Goal: Entertainment & Leisure: Consume media (video, audio)

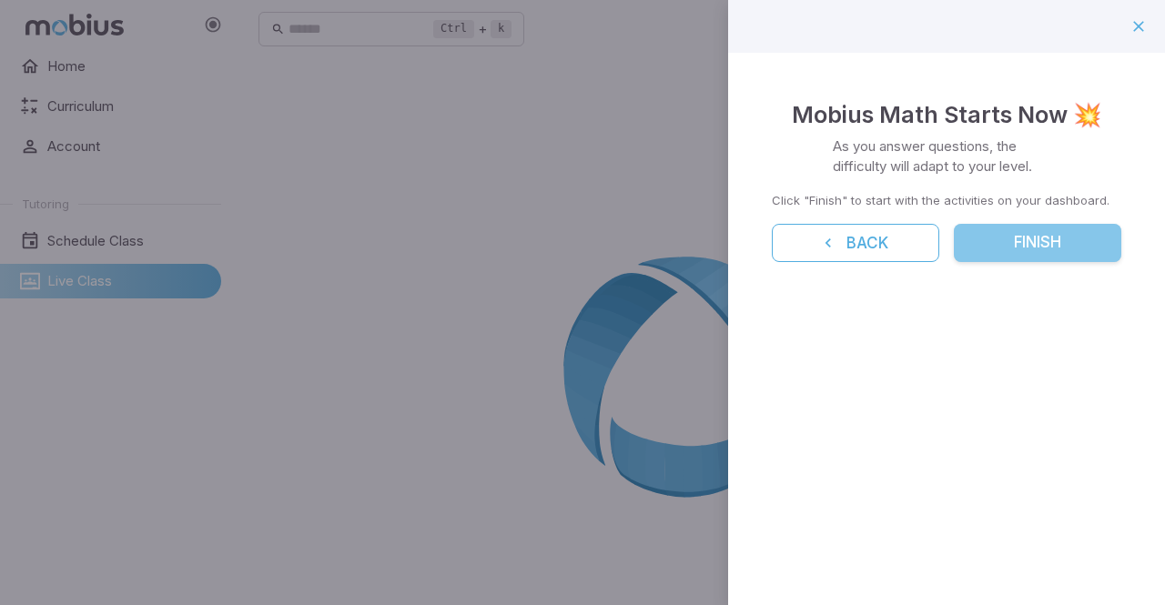
click at [1010, 259] on button "Finish" at bounding box center [1038, 243] width 168 height 38
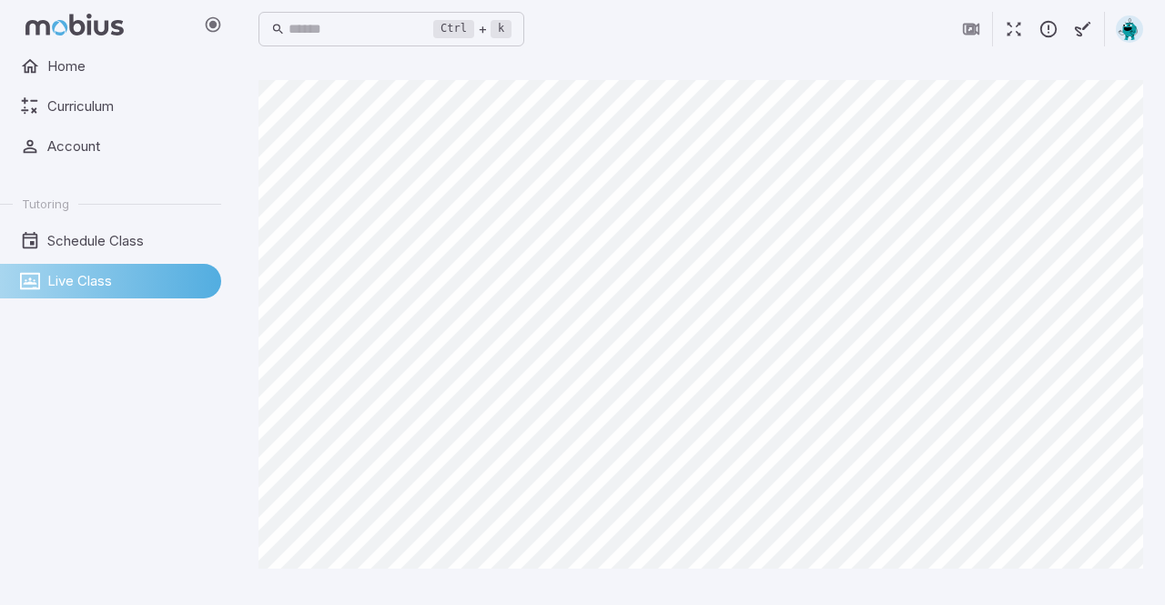
click at [127, 428] on div "Home Curriculum Account Tutoring Schedule Class Live Class" at bounding box center [118, 327] width 236 height 556
click at [109, 236] on span "Schedule Class" at bounding box center [127, 241] width 161 height 20
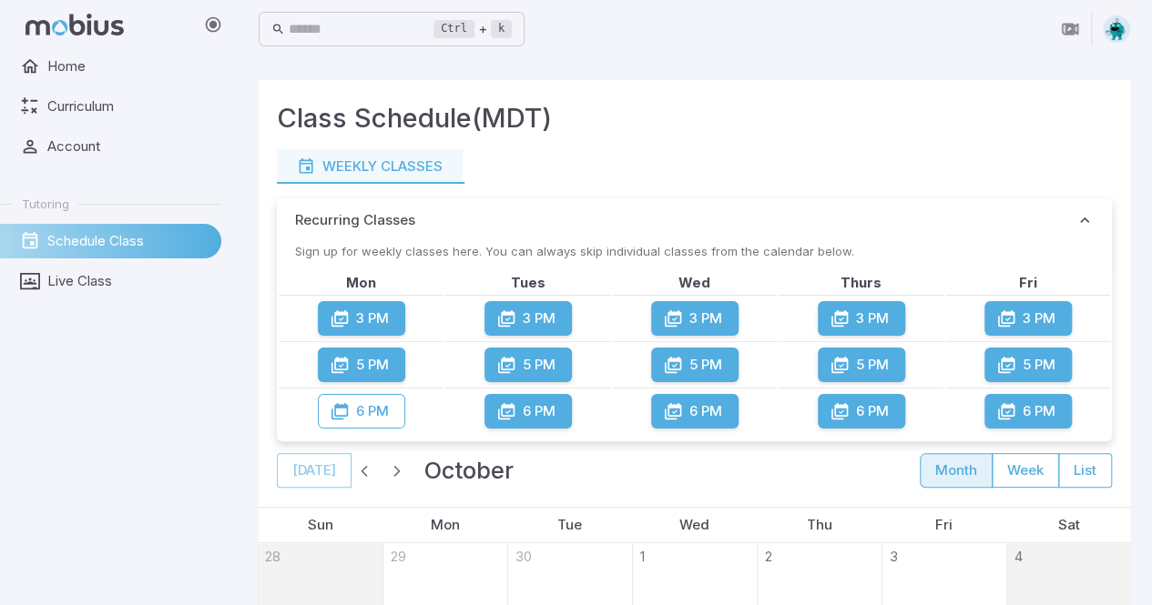
click at [109, 236] on span "Schedule Class" at bounding box center [127, 241] width 161 height 20
click at [69, 287] on span "Live Class" at bounding box center [127, 281] width 161 height 20
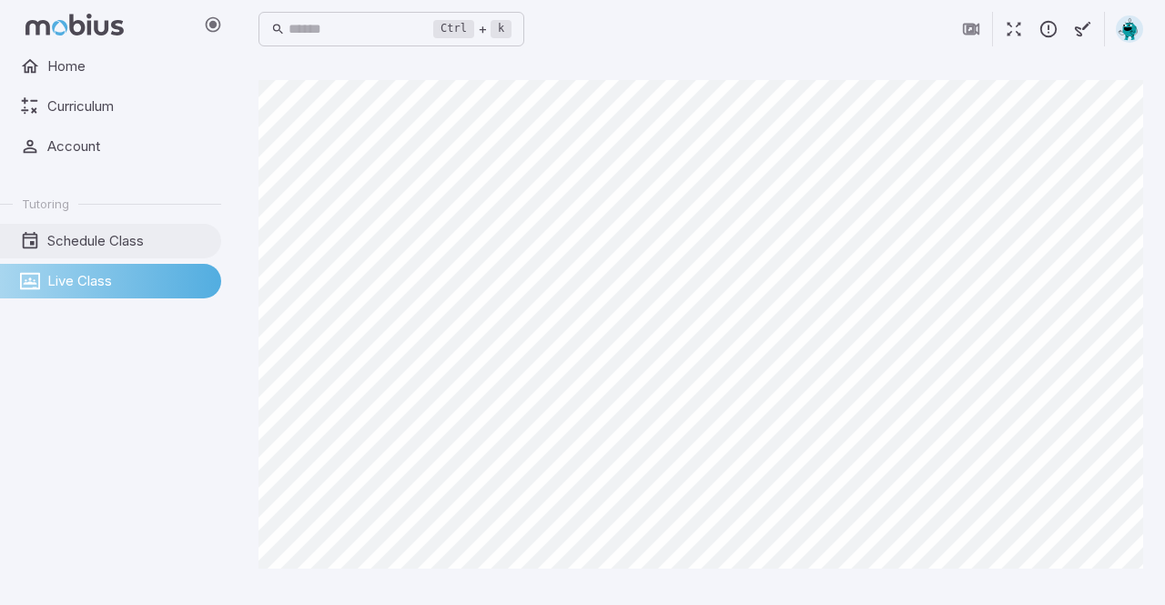
click at [113, 239] on span "Schedule Class" at bounding box center [127, 241] width 161 height 20
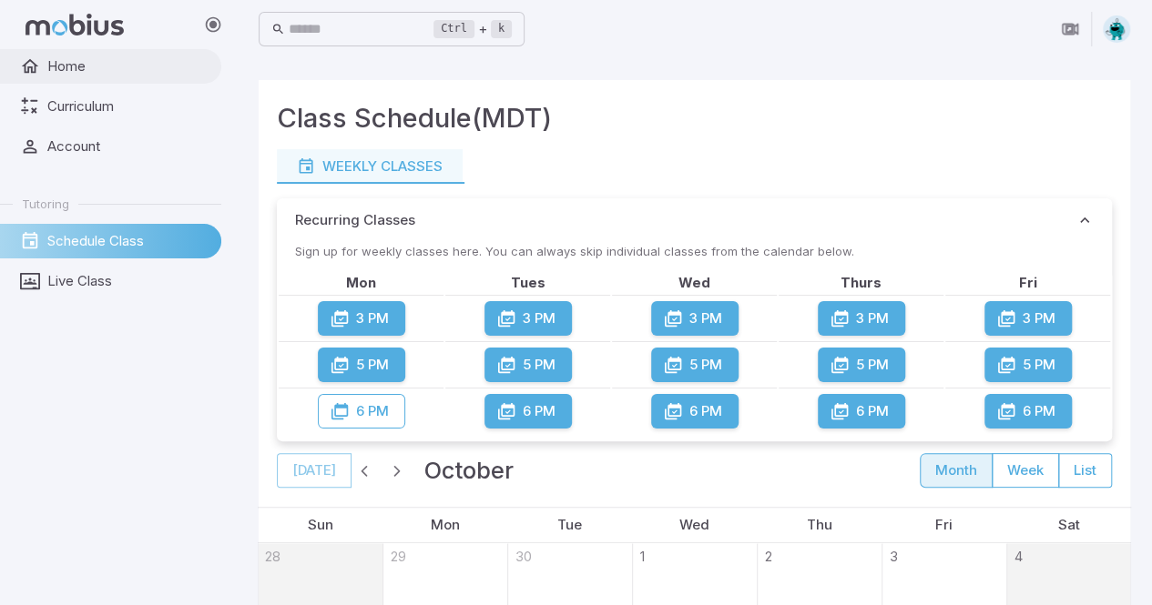
click at [55, 68] on span "Home" at bounding box center [127, 66] width 161 height 20
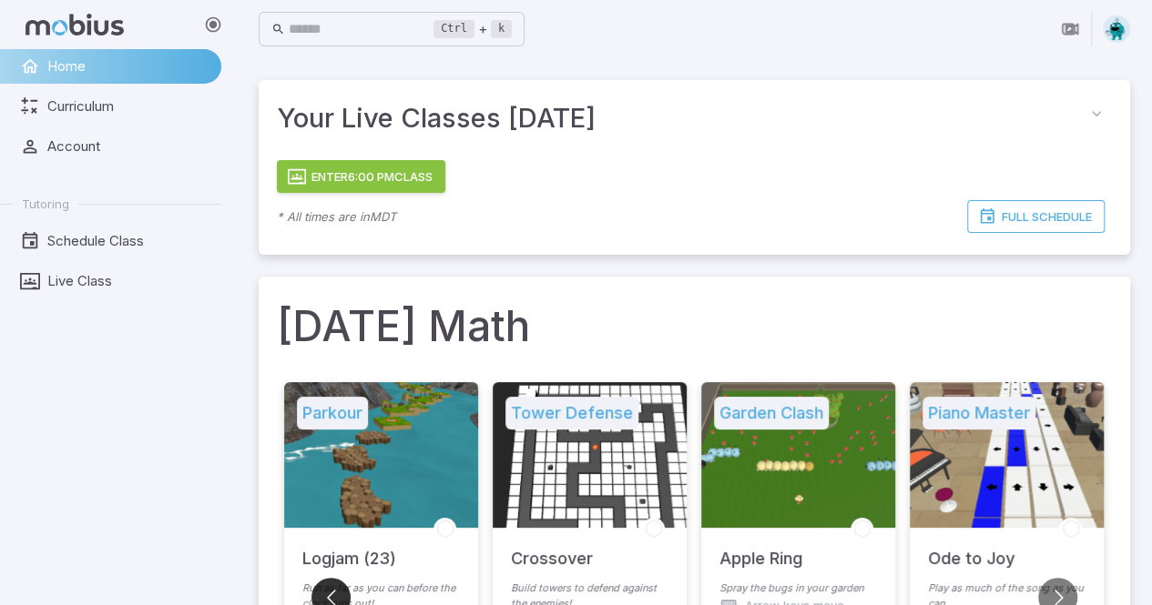
click at [330, 594] on button "Go to previous slide" at bounding box center [330, 597] width 39 height 39
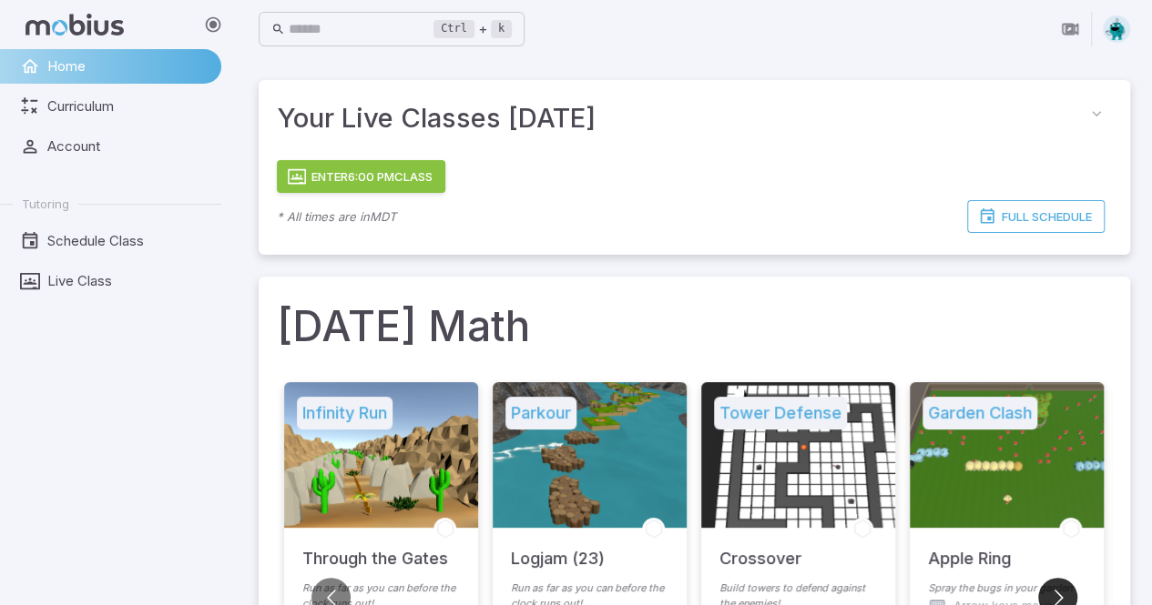
click at [1058, 594] on button "Go to next slide" at bounding box center [1057, 597] width 39 height 39
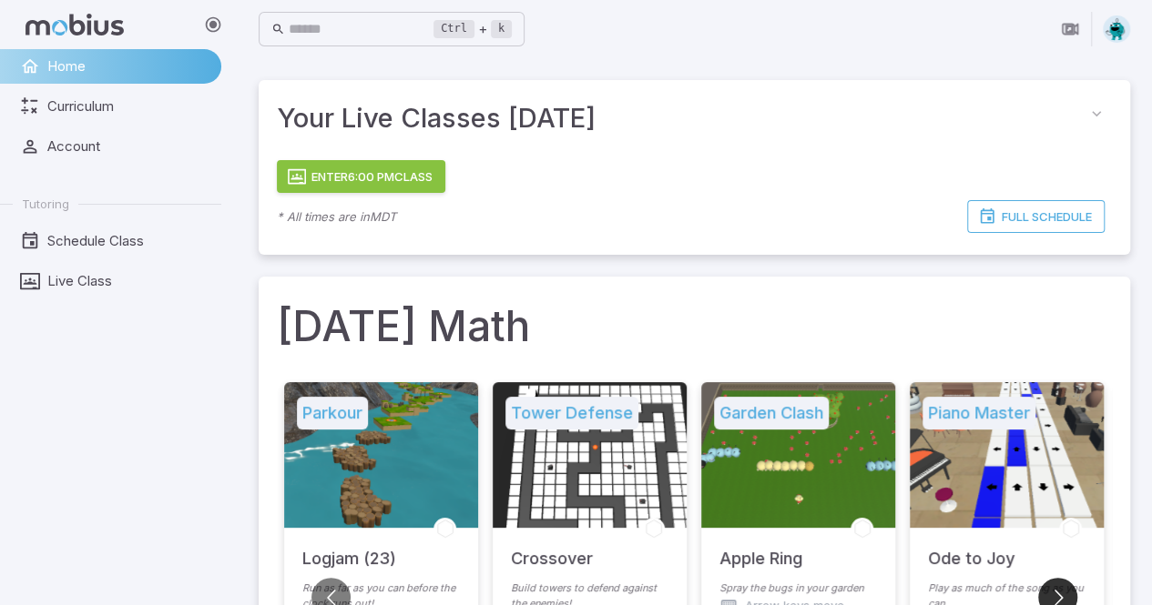
click at [1058, 594] on button "Go to next slide" at bounding box center [1057, 597] width 39 height 39
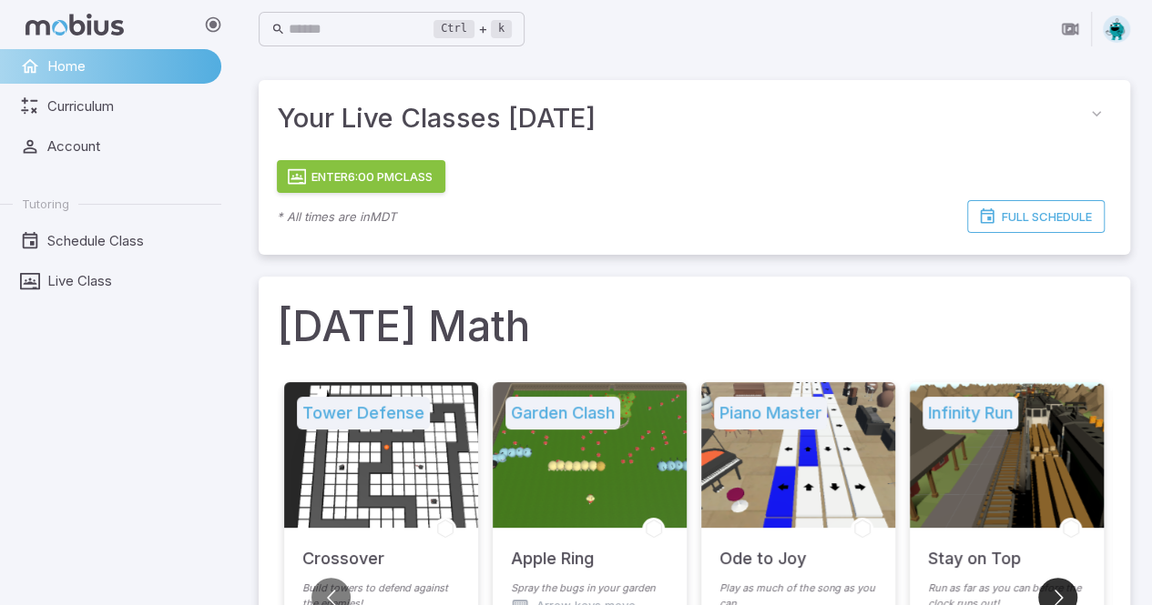
click at [1054, 599] on button "Go to next slide" at bounding box center [1057, 597] width 39 height 39
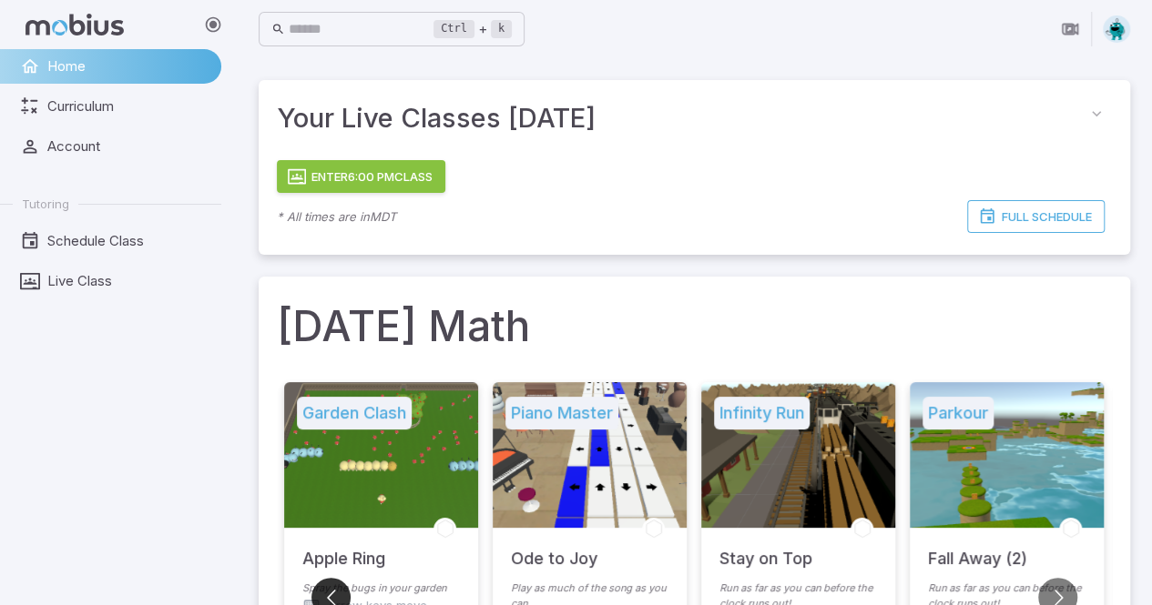
click at [316, 603] on button "Go to previous slide" at bounding box center [330, 597] width 39 height 39
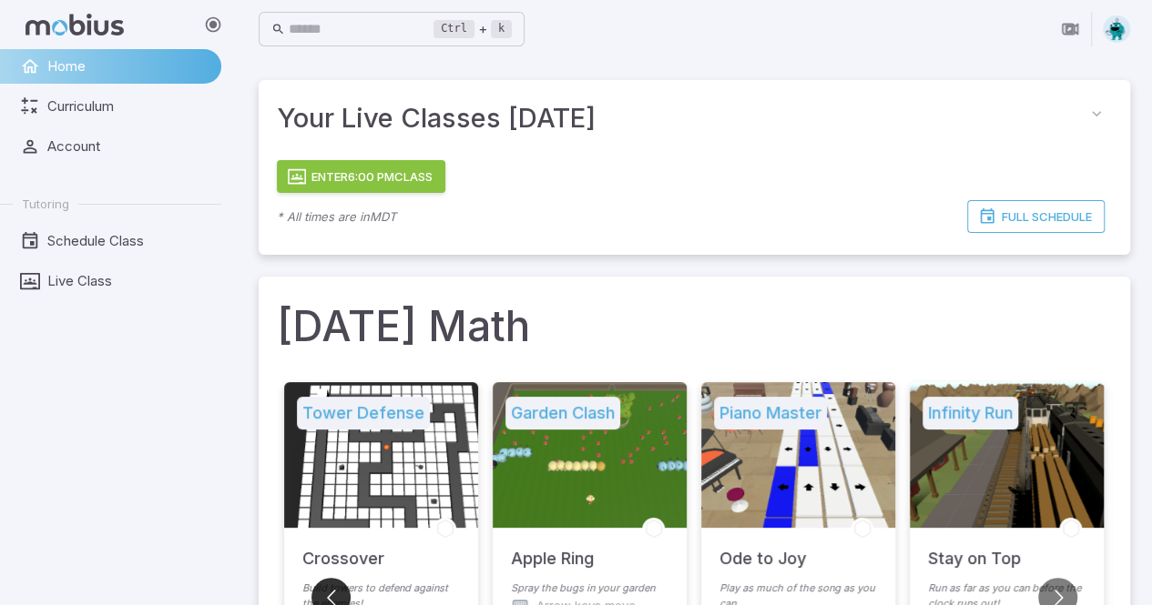
click at [313, 596] on button "Go to previous slide" at bounding box center [330, 597] width 39 height 39
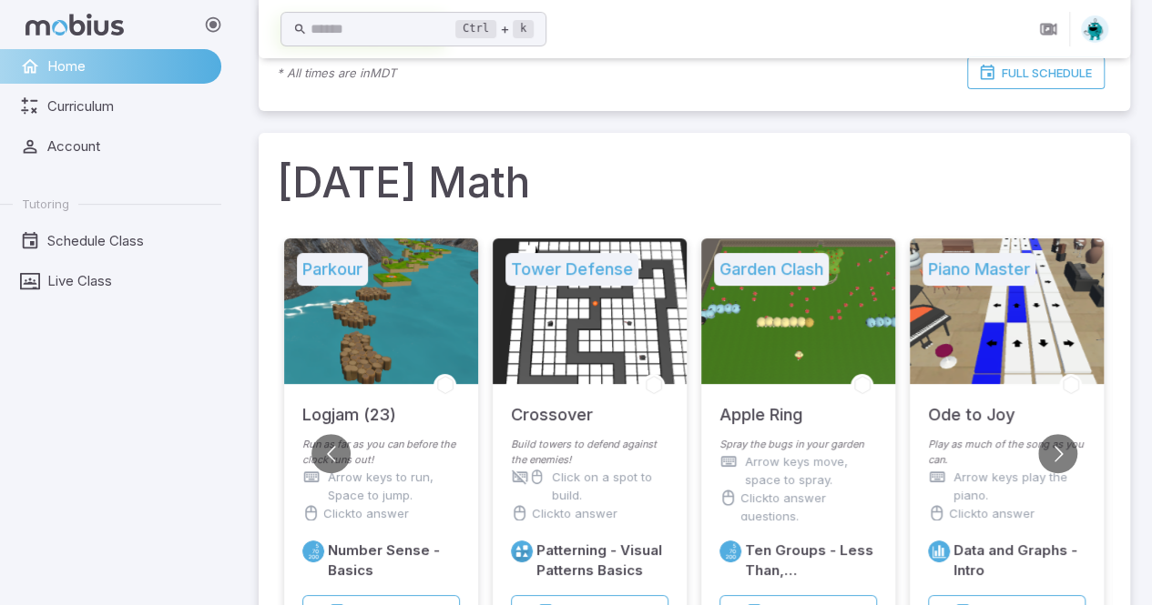
scroll to position [530, 0]
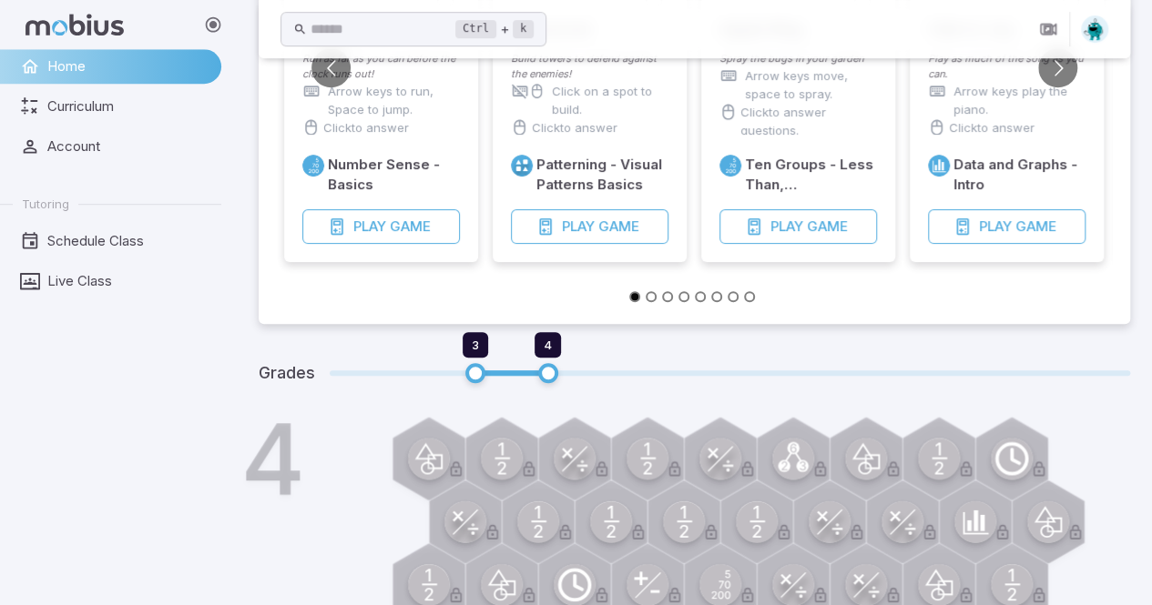
drag, startPoint x: 1163, startPoint y: 328, endPoint x: 799, endPoint y: 314, distance: 363.5
click at [799, 314] on div "Parkour Logjam (23) Run as far as you can before the clock runs out! Arrow keys…" at bounding box center [694, 84] width 871 height 479
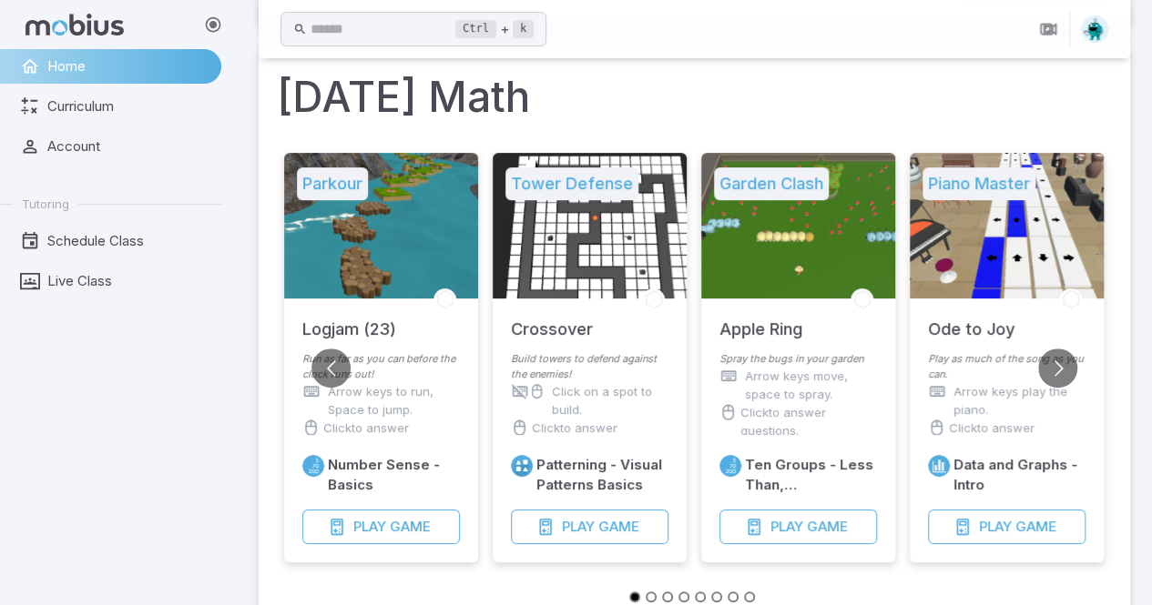
scroll to position [238, 0]
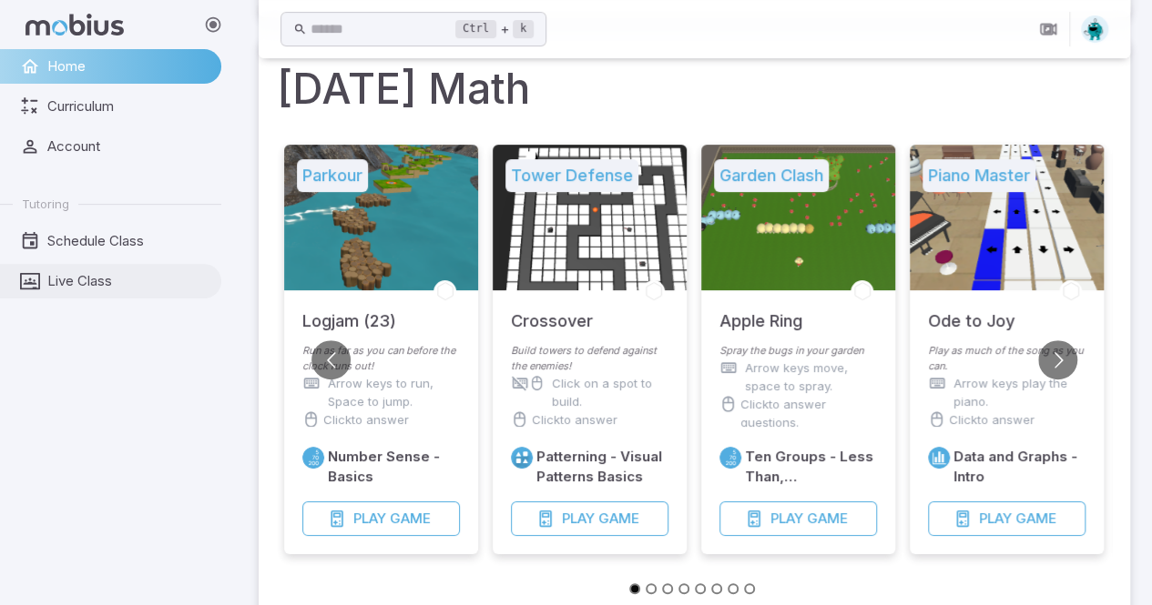
click at [73, 273] on span "Live Class" at bounding box center [127, 281] width 161 height 20
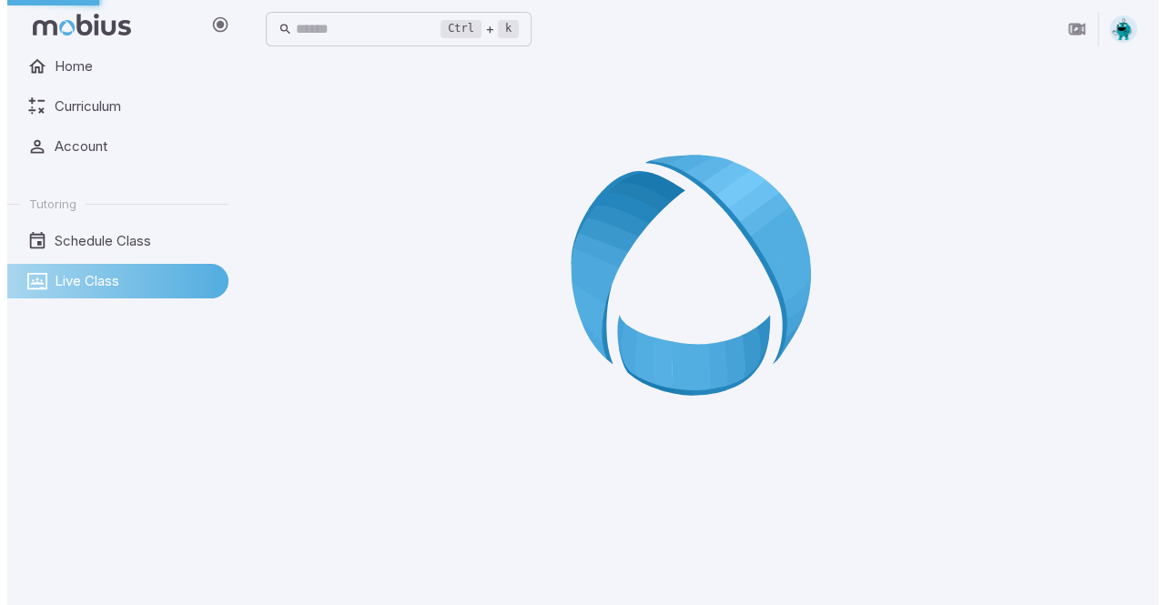
scroll to position [0, 0]
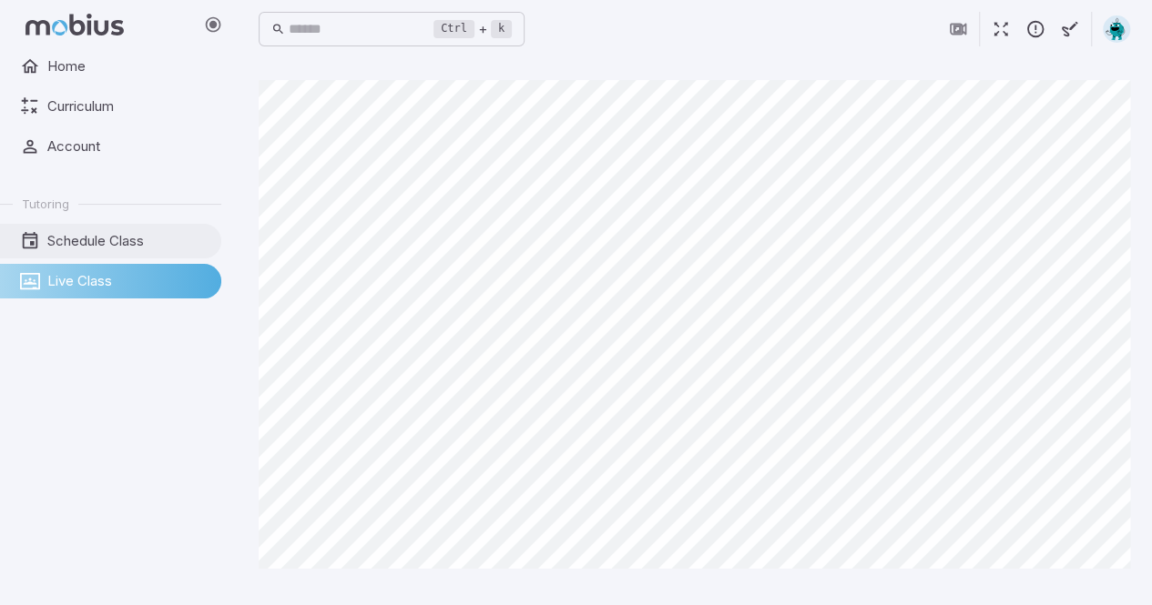
click at [142, 249] on span "Schedule Class" at bounding box center [127, 241] width 161 height 20
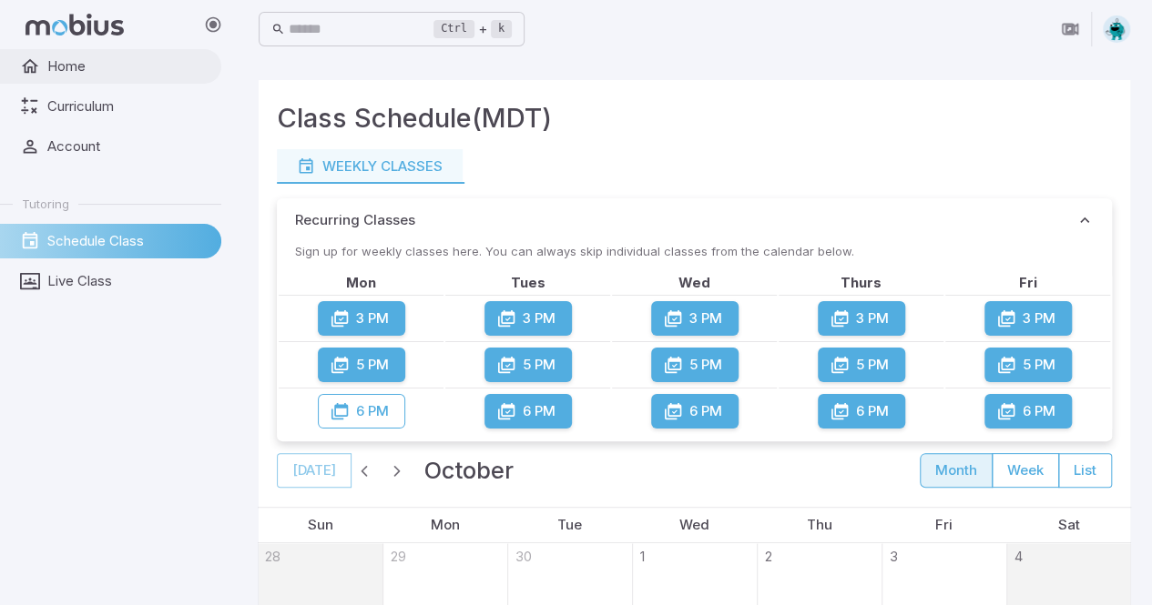
click at [56, 67] on span "Home" at bounding box center [127, 66] width 161 height 20
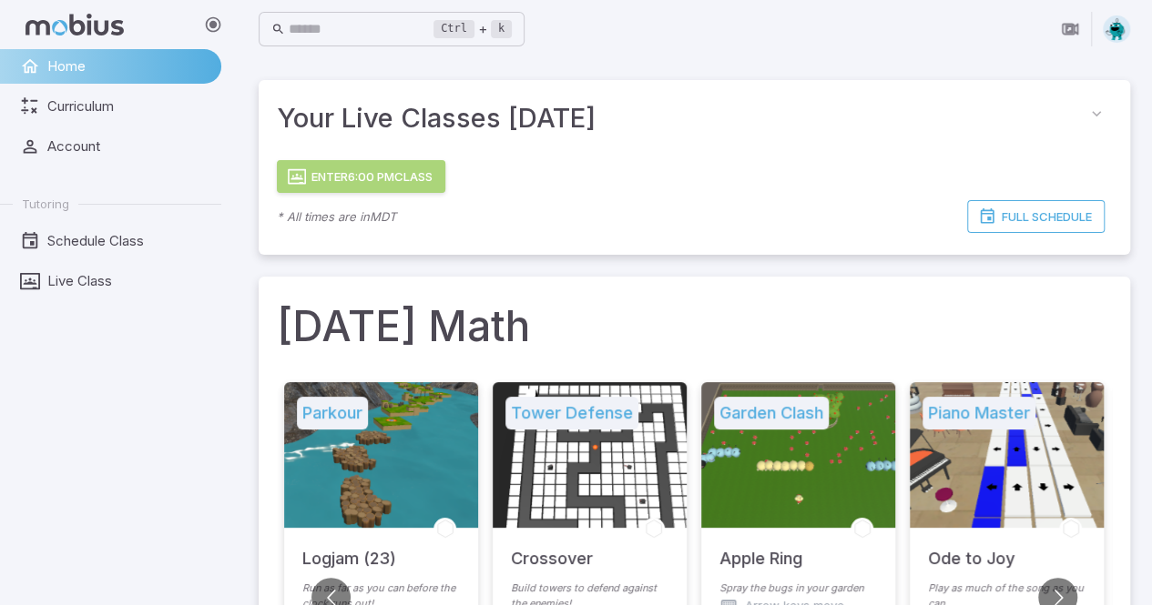
click at [364, 170] on button "Enter 6:00 PM Class" at bounding box center [361, 176] width 168 height 33
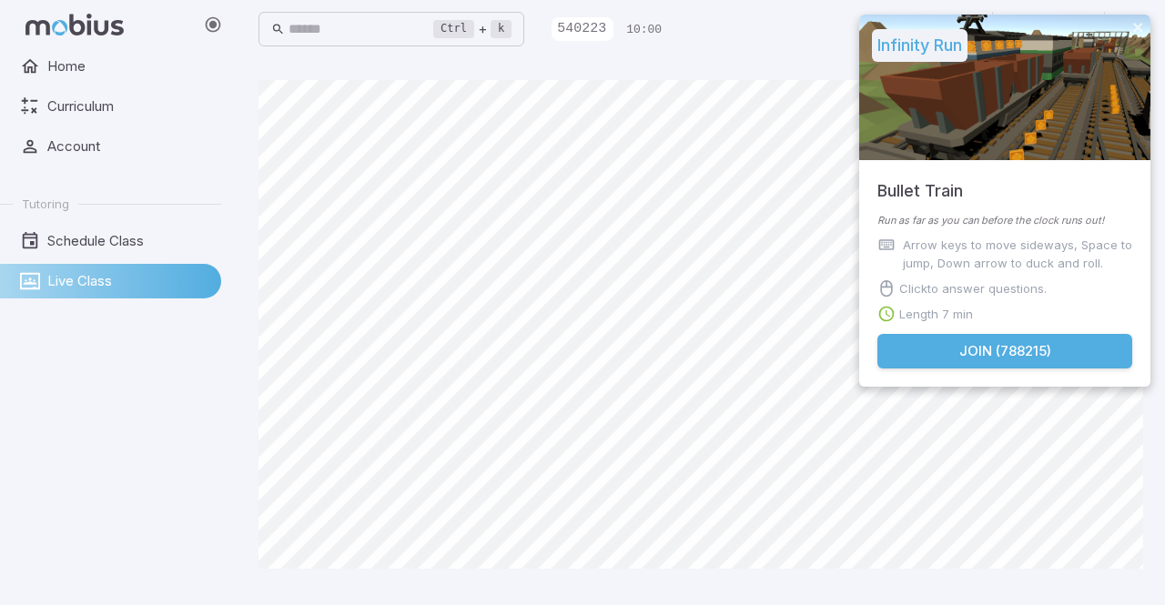
click at [1050, 347] on button "Join ( 788215 )" at bounding box center [1005, 351] width 255 height 35
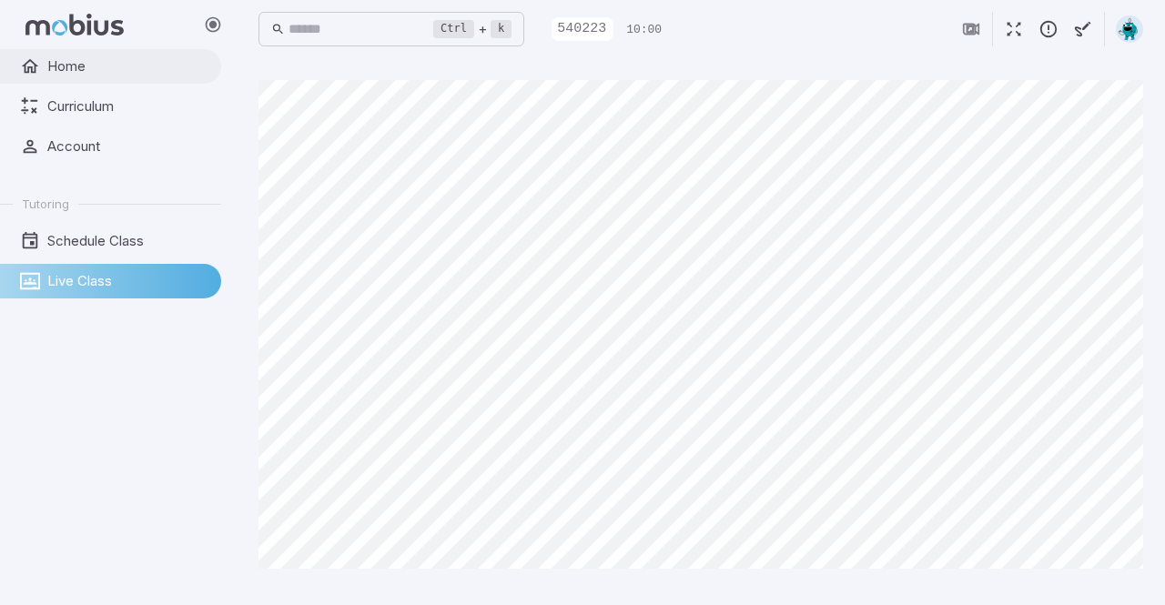
click at [63, 66] on span "Home" at bounding box center [127, 66] width 161 height 20
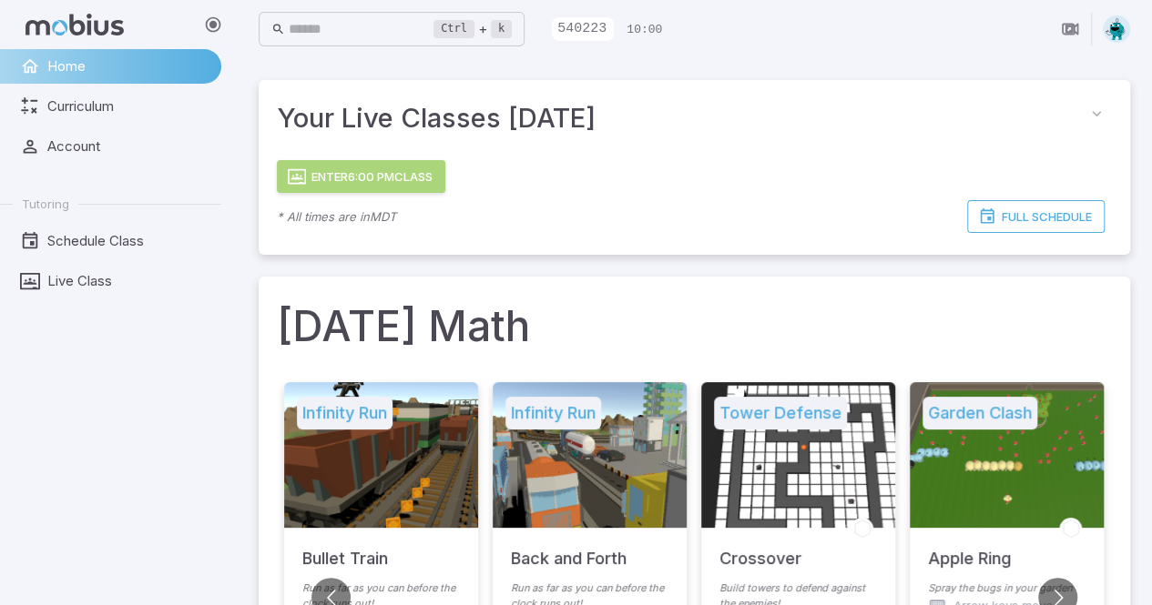
click at [393, 180] on button "Enter 6:00 PM Class" at bounding box center [361, 176] width 168 height 33
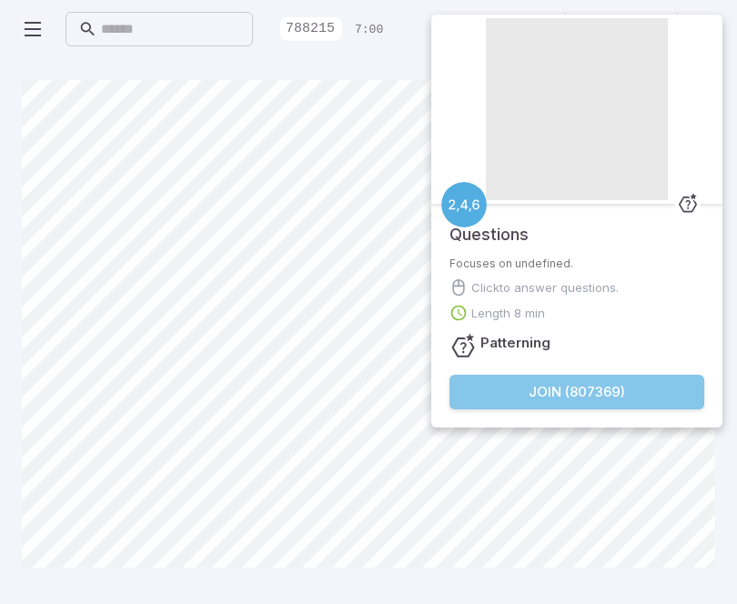
click at [564, 391] on button "Join ( 807369 )" at bounding box center [577, 392] width 255 height 35
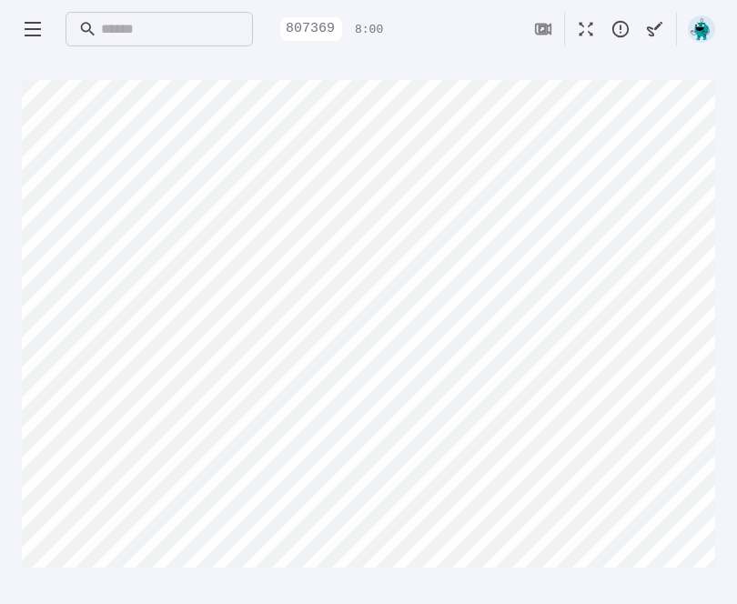
click at [235, 604] on html "Home Curriculum Account Tutoring Schedule Class Live Class Ctrl + k ​ 807369 8:…" at bounding box center [368, 302] width 737 height 604
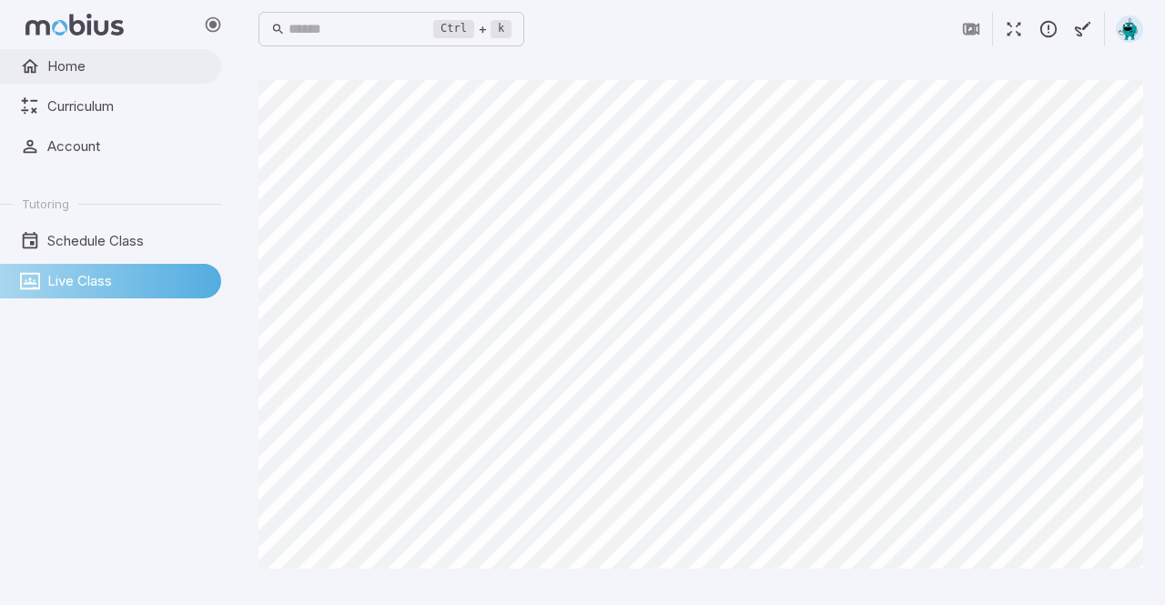
click at [81, 50] on link "Home" at bounding box center [110, 66] width 221 height 35
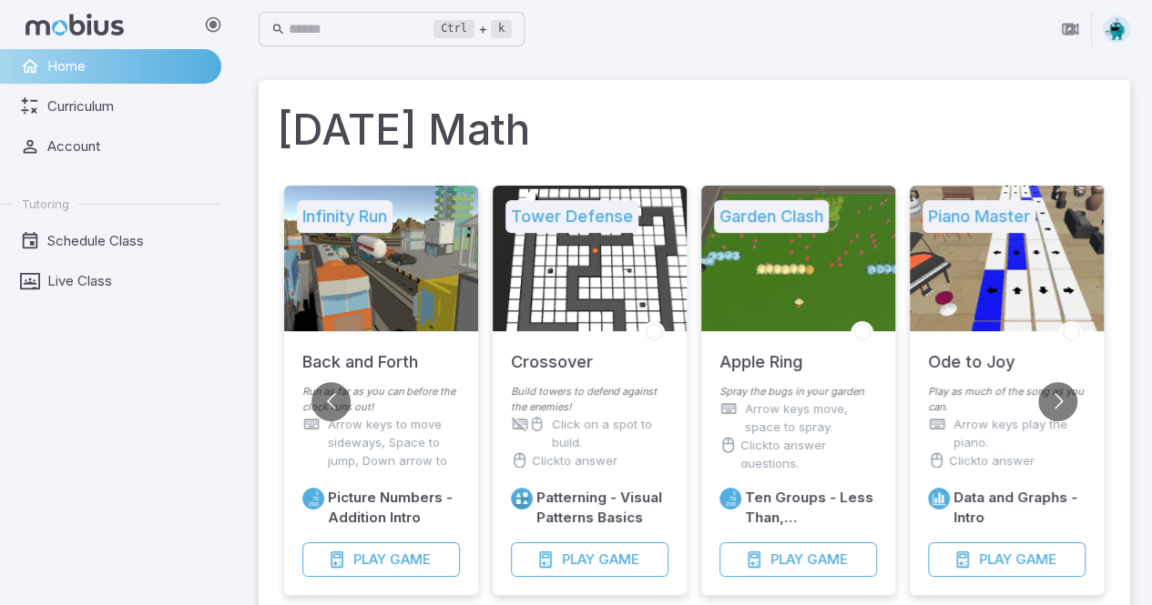
click at [394, 258] on div at bounding box center [381, 259] width 194 height 146
click at [386, 556] on span "Play" at bounding box center [369, 560] width 33 height 20
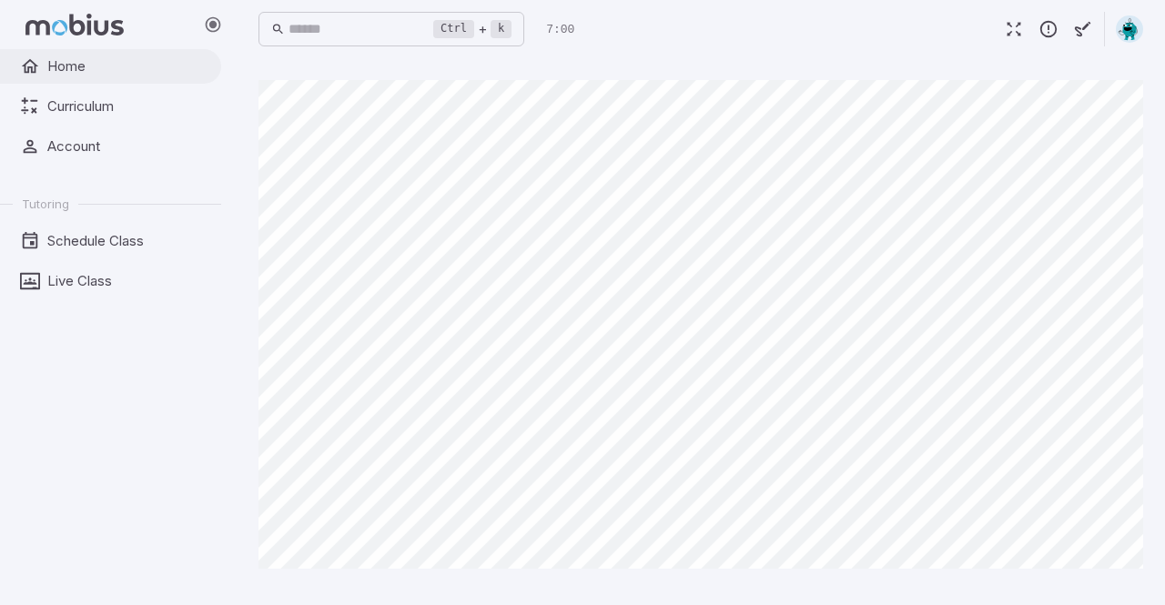
click at [61, 68] on span "Home" at bounding box center [127, 66] width 161 height 20
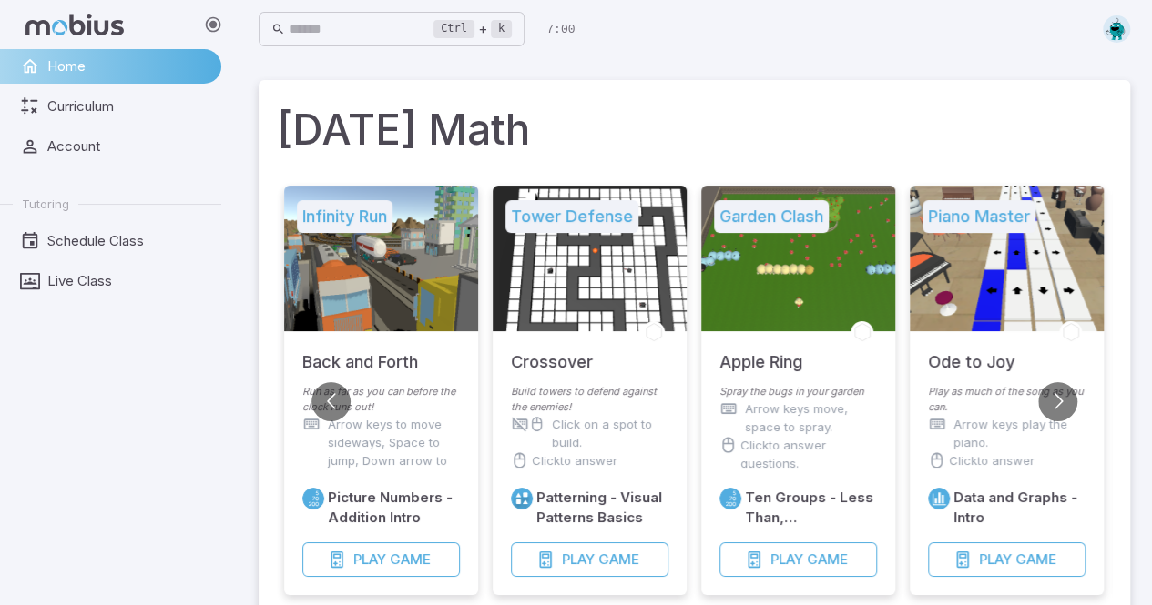
click at [786, 247] on div at bounding box center [798, 259] width 194 height 146
click at [777, 564] on span "Play" at bounding box center [786, 560] width 33 height 20
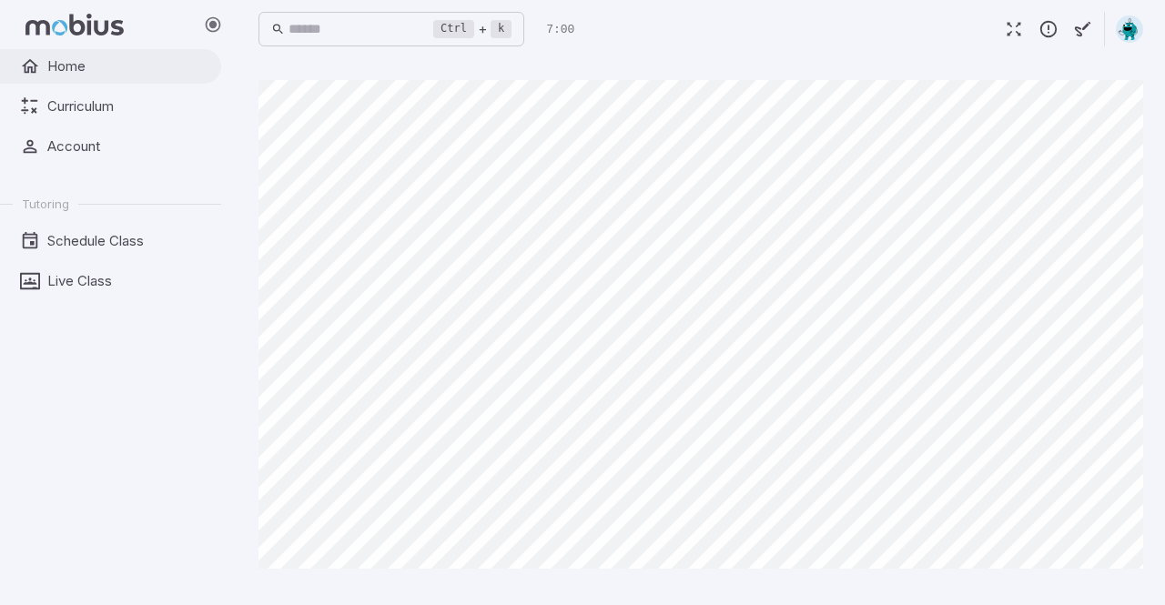
click at [69, 54] on link "Home" at bounding box center [110, 66] width 221 height 35
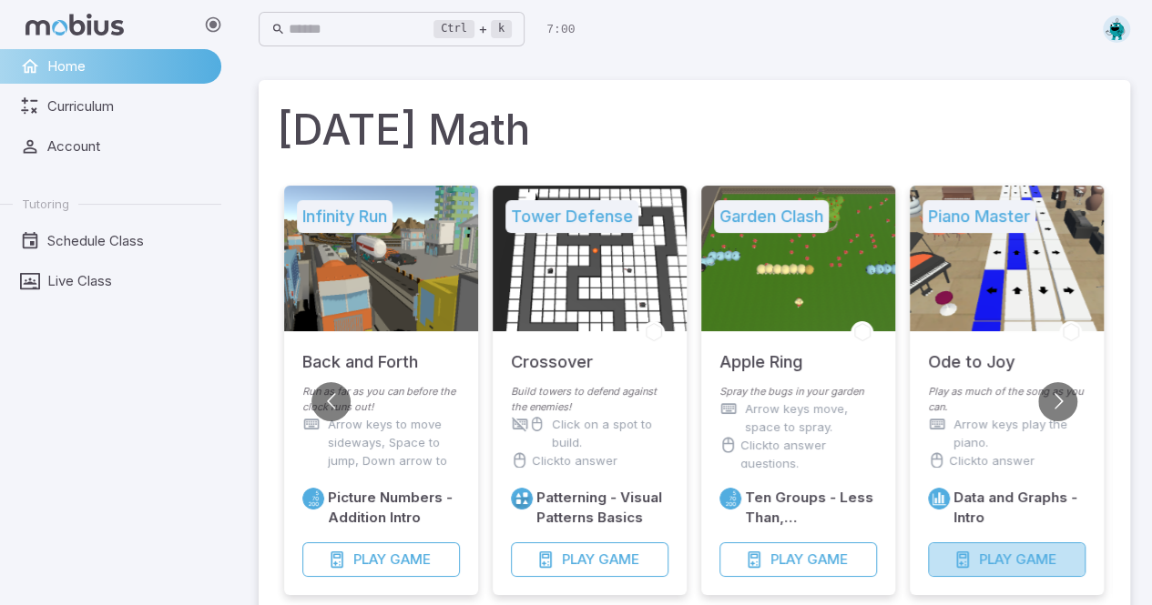
click at [1031, 553] on span "Game" at bounding box center [1035, 560] width 41 height 20
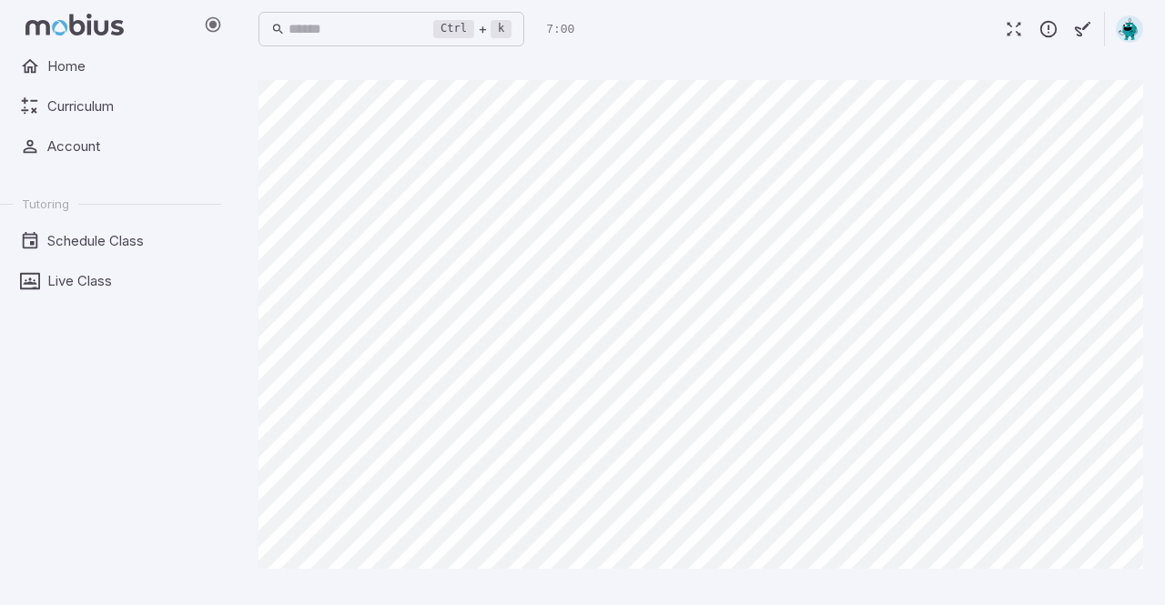
click at [1151, 245] on main "Canvas actions 100 % Exit zen mode" at bounding box center [701, 331] width 929 height 547
click at [81, 69] on span "Home" at bounding box center [127, 66] width 161 height 20
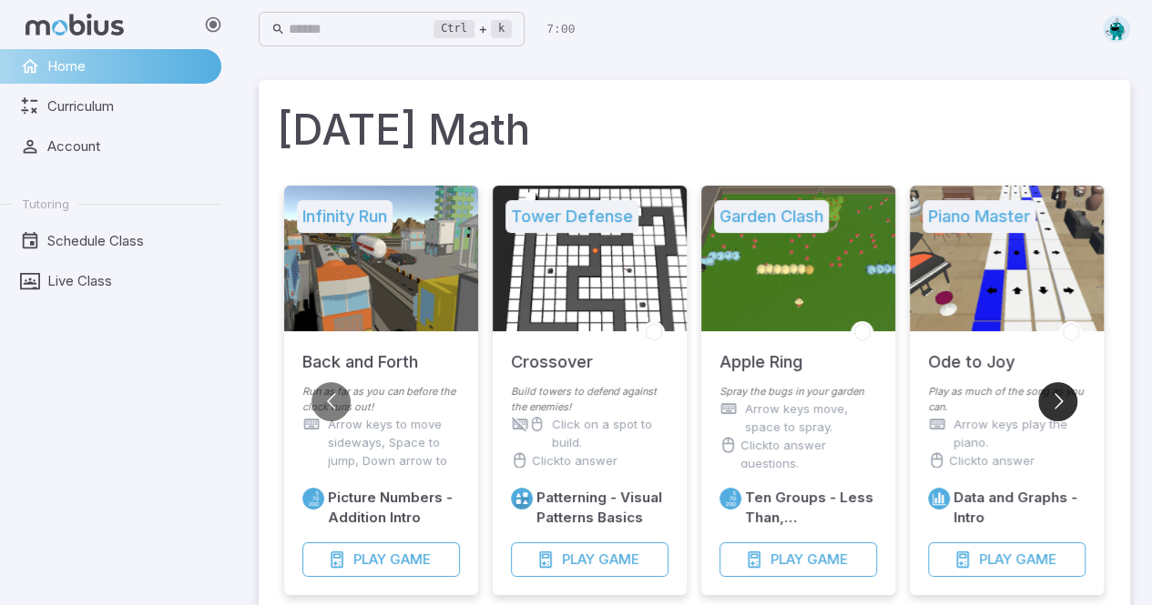
click at [1054, 399] on button "Go to next slide" at bounding box center [1057, 401] width 39 height 39
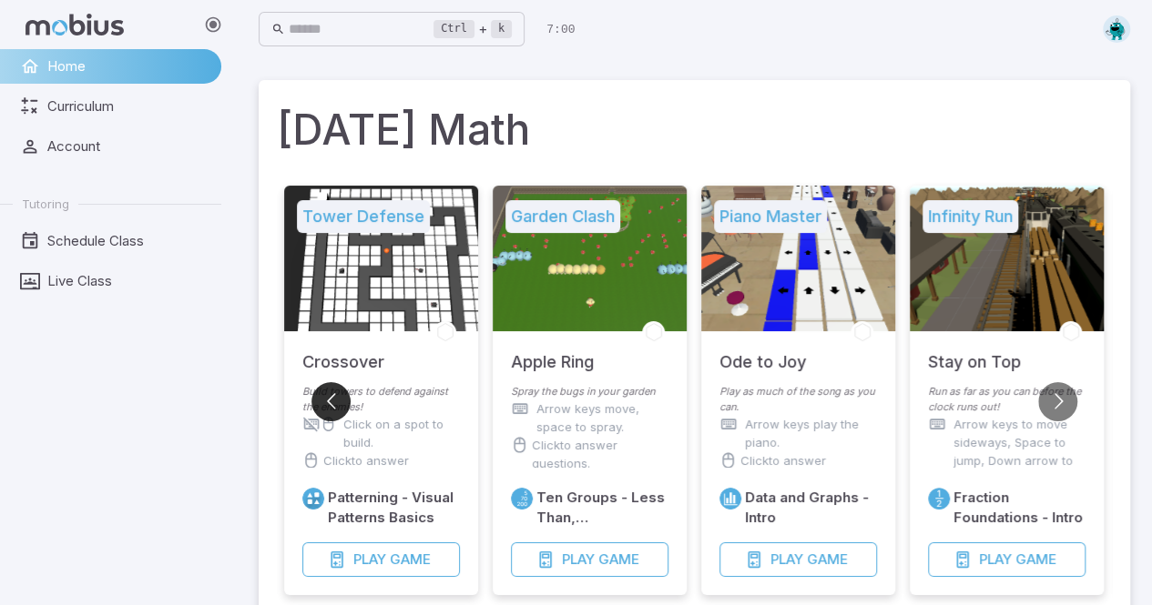
drag, startPoint x: 1054, startPoint y: 399, endPoint x: 315, endPoint y: 408, distance: 739.3
click at [315, 408] on button "Go to previous slide" at bounding box center [330, 401] width 39 height 39
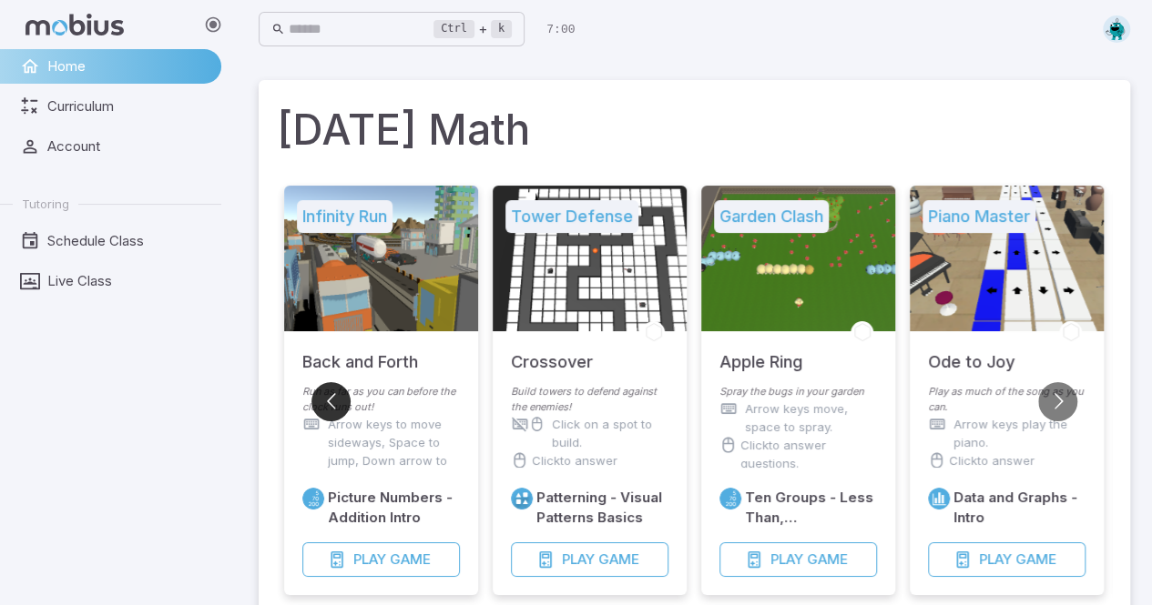
click at [318, 405] on button "Go to previous slide" at bounding box center [330, 401] width 39 height 39
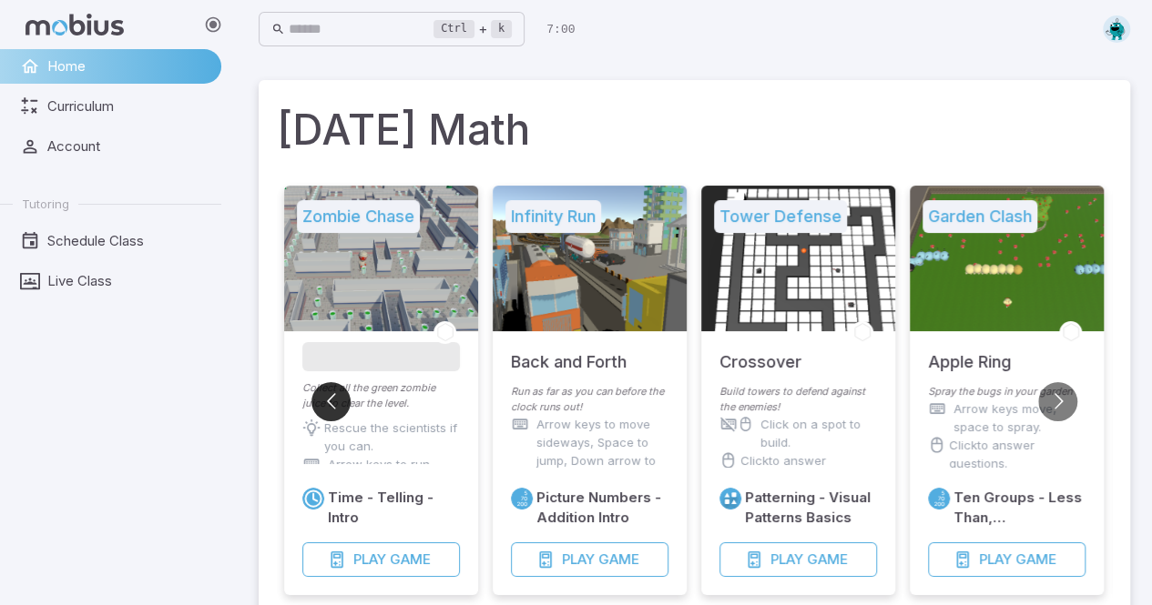
click at [323, 392] on button "Go to previous slide" at bounding box center [330, 401] width 39 height 39
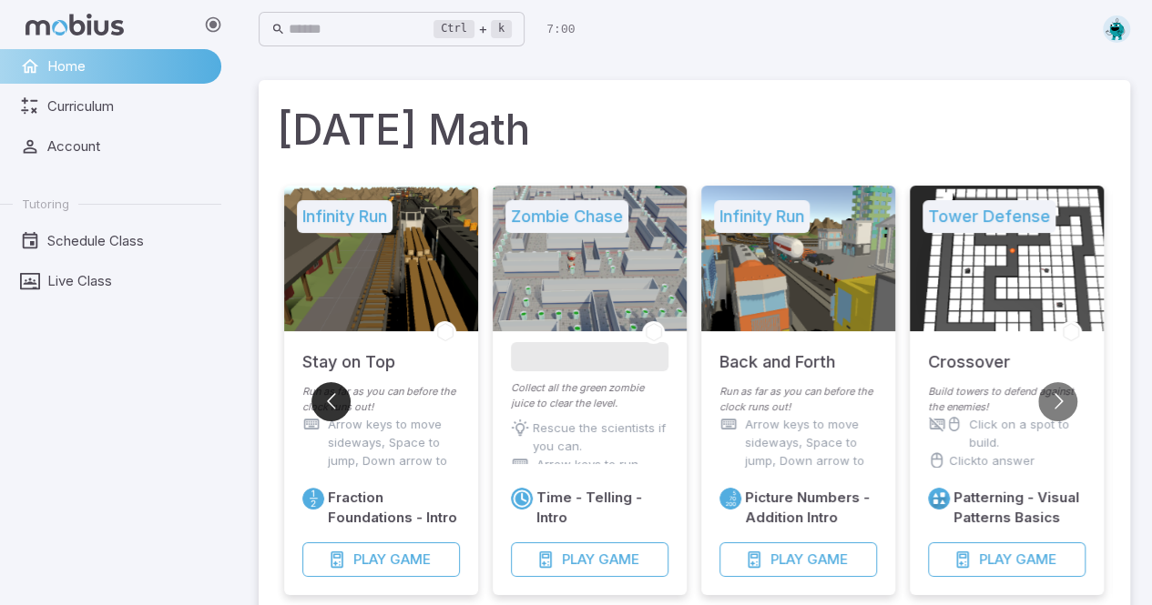
click at [323, 394] on button "Go to previous slide" at bounding box center [330, 401] width 39 height 39
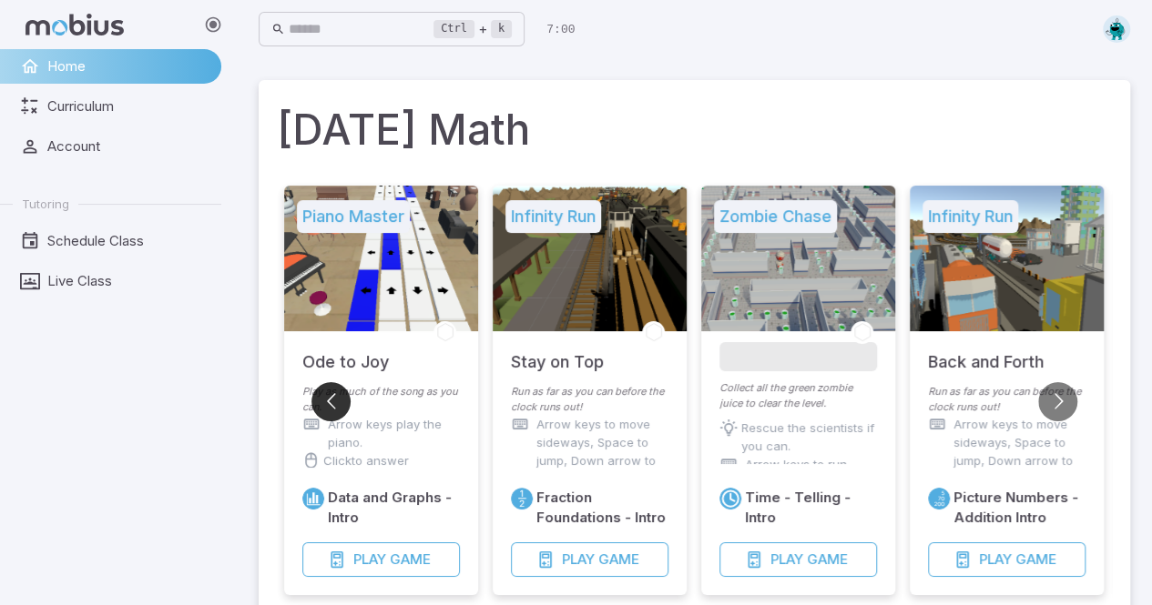
click at [323, 394] on button "Go to previous slide" at bounding box center [330, 401] width 39 height 39
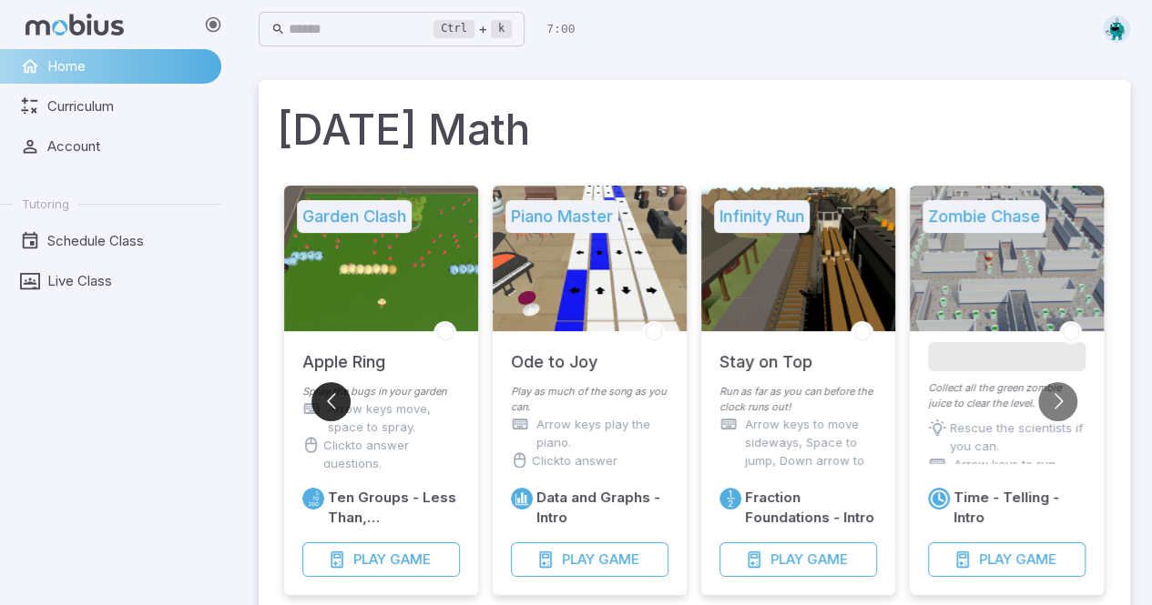
click at [323, 394] on button "Go to previous slide" at bounding box center [330, 401] width 39 height 39
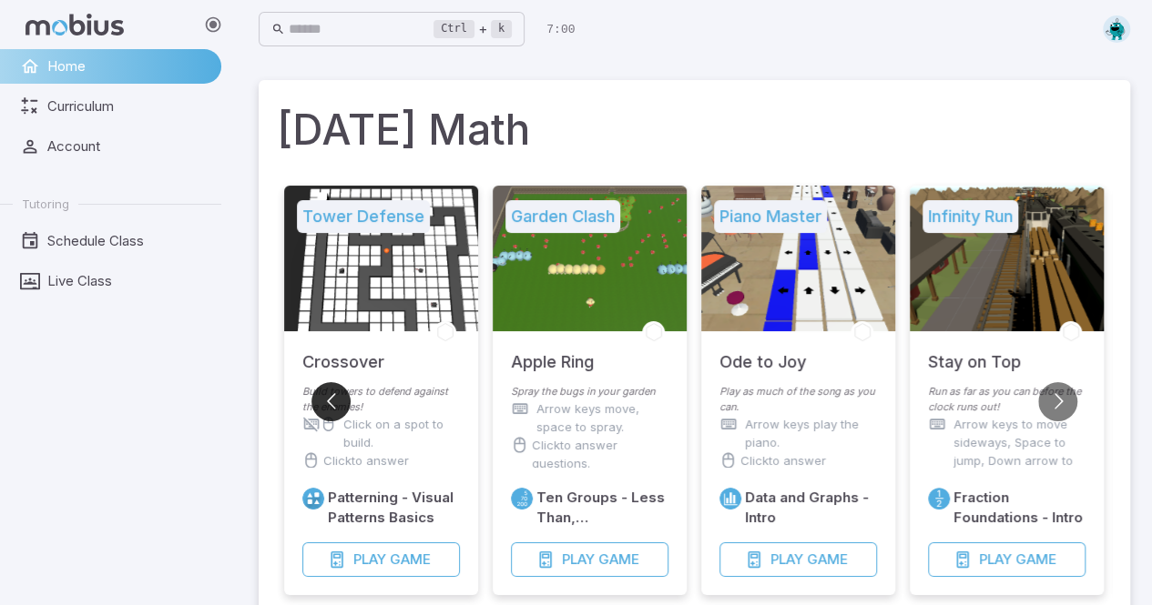
click at [323, 394] on button "Go to previous slide" at bounding box center [330, 401] width 39 height 39
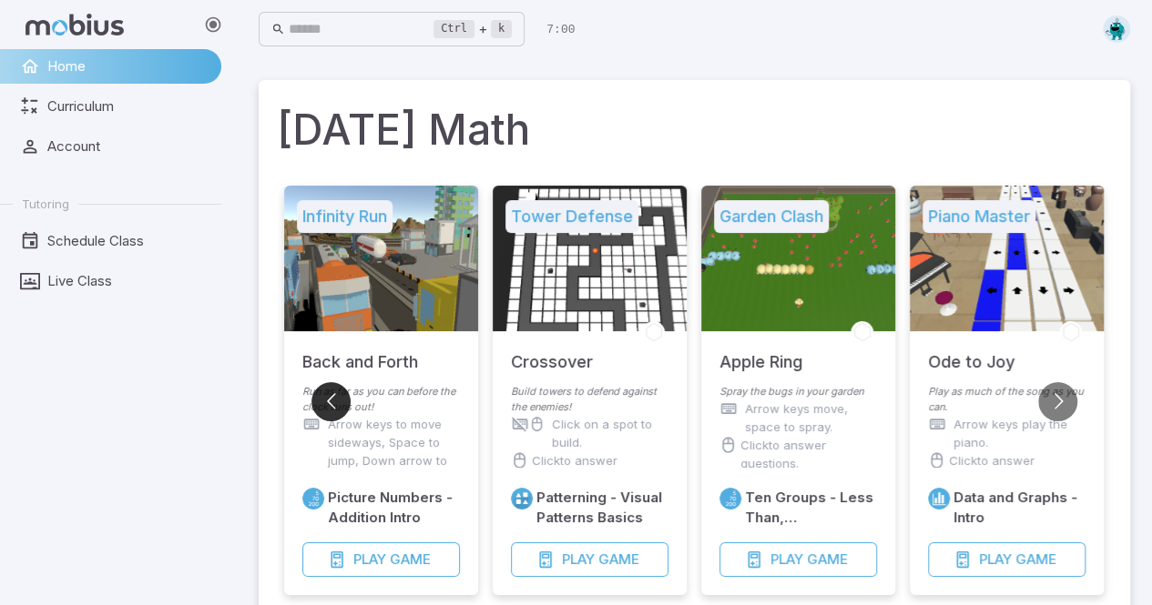
click at [323, 394] on button "Go to previous slide" at bounding box center [330, 401] width 39 height 39
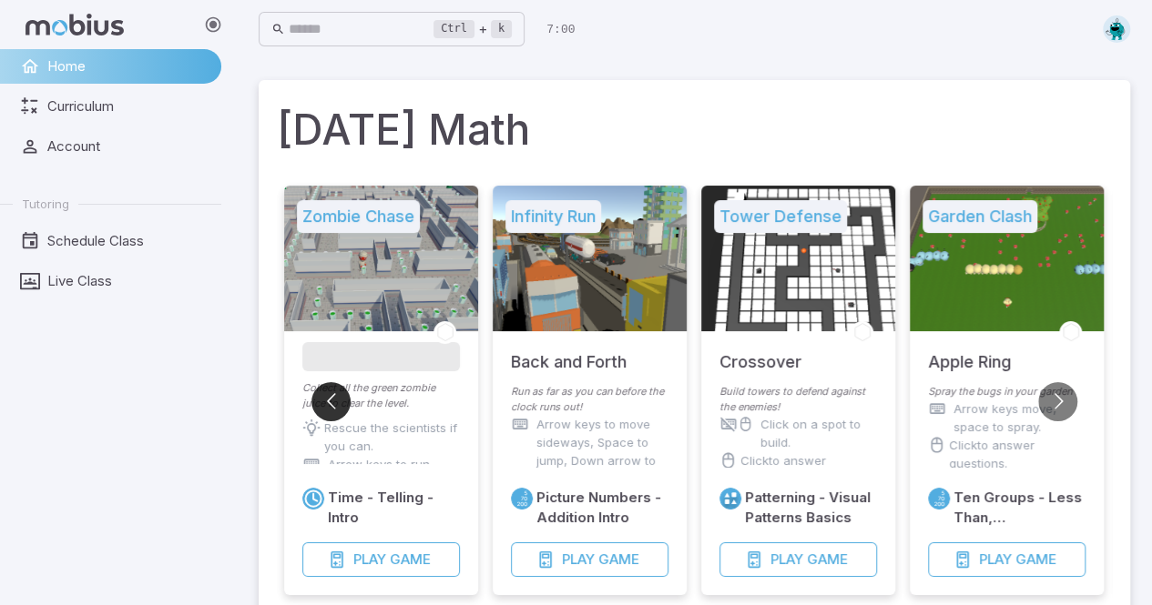
click at [323, 394] on button "Go to previous slide" at bounding box center [330, 401] width 39 height 39
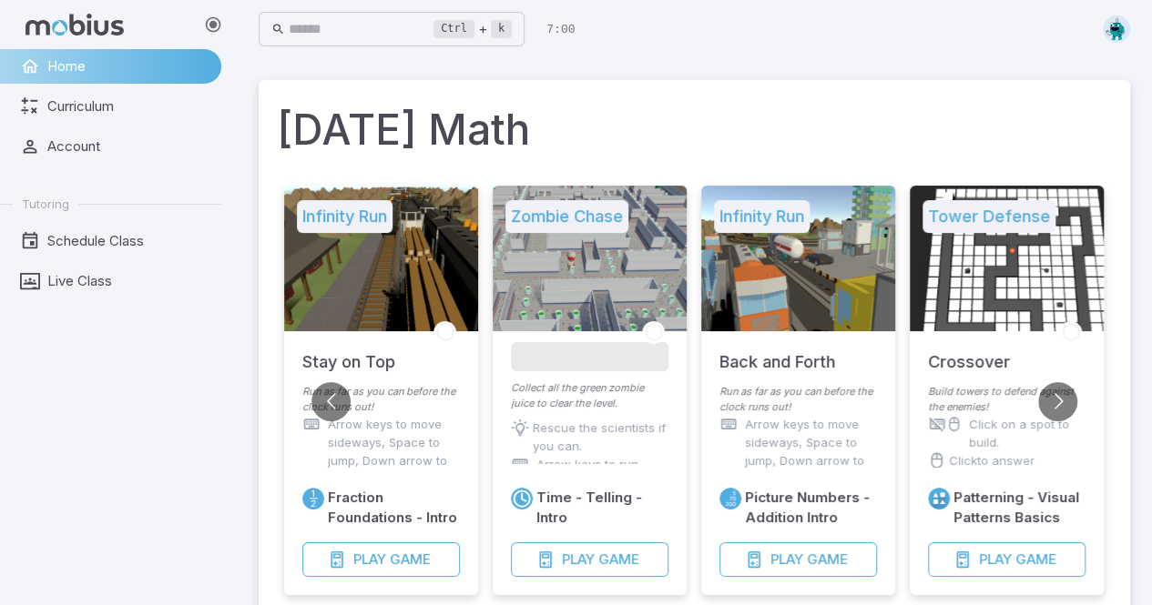
click at [371, 243] on div at bounding box center [381, 259] width 194 height 146
click at [377, 562] on span "Play" at bounding box center [369, 560] width 33 height 20
